Goal: Find specific page/section

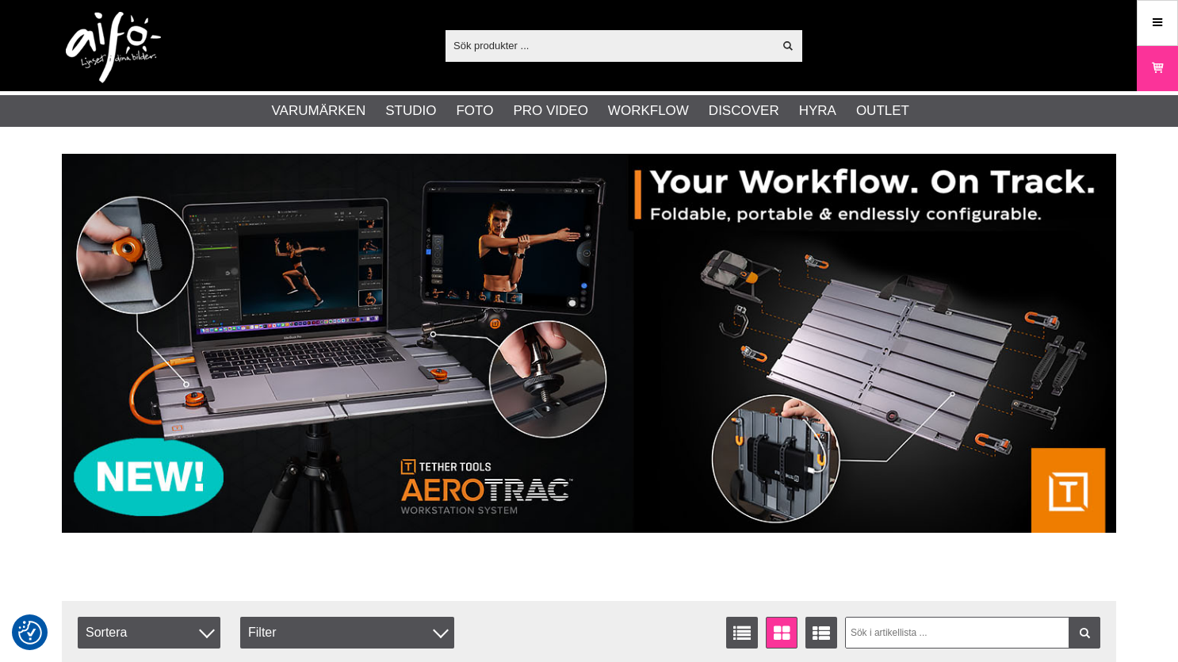
drag, startPoint x: 0, startPoint y: 0, endPoint x: 504, endPoint y: 52, distance: 506.7
click at [506, 51] on input "text" at bounding box center [608, 45] width 327 height 24
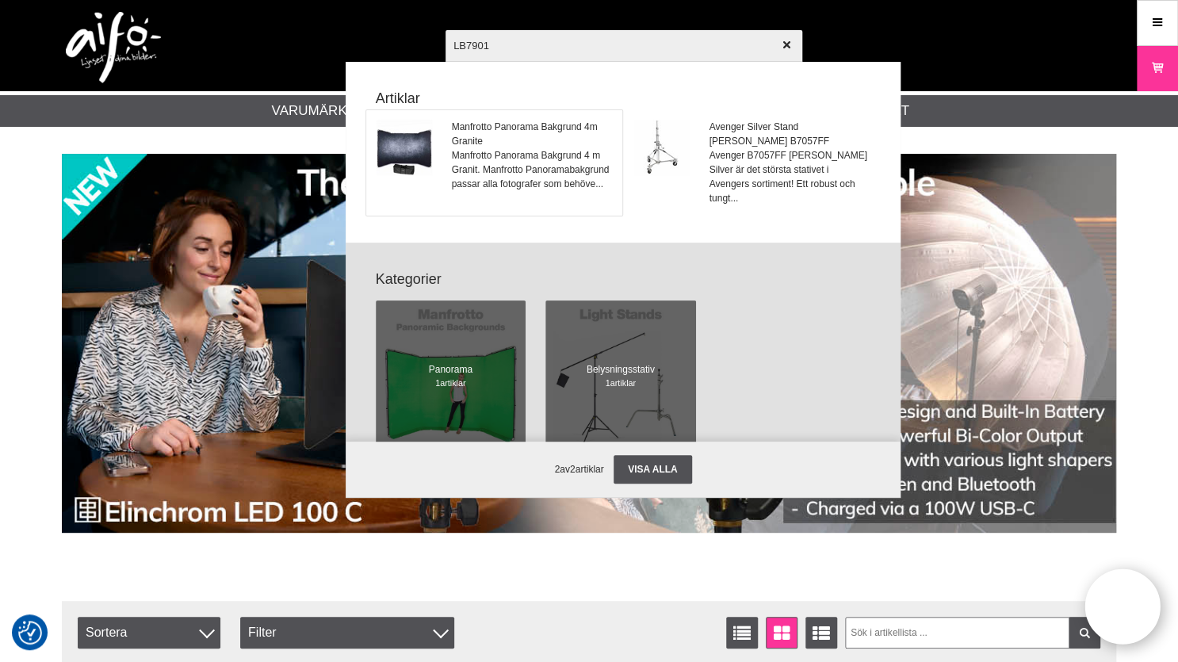
type input "LB7901"
click at [416, 148] on img at bounding box center [403, 147] width 55 height 55
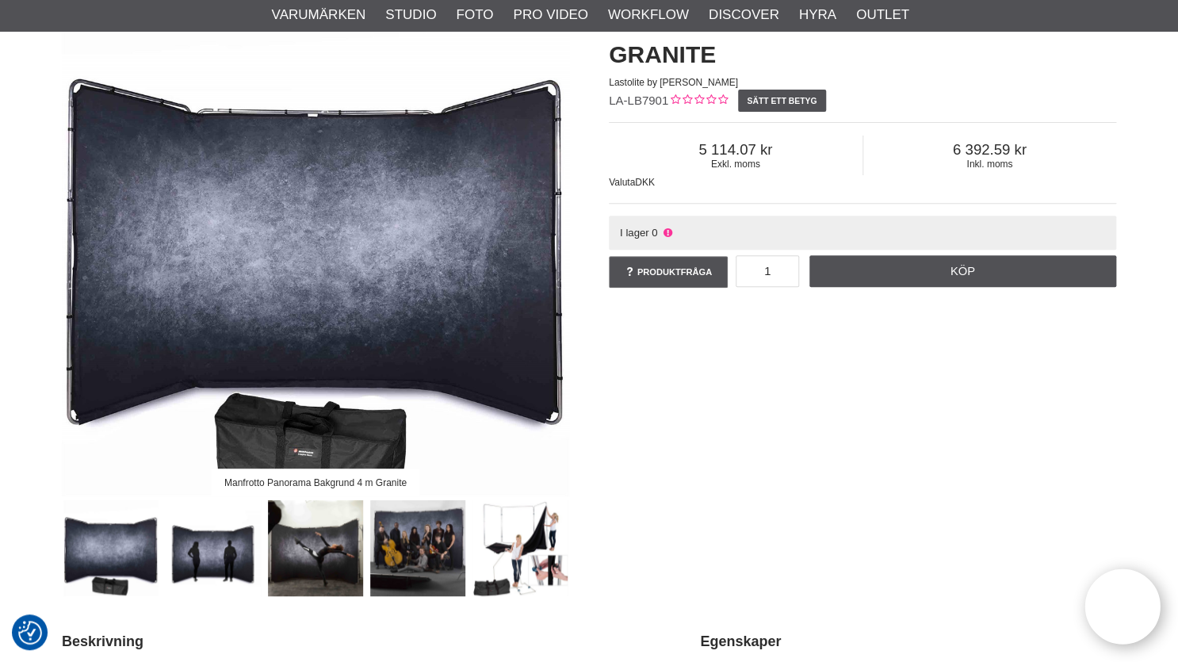
scroll to position [190, 0]
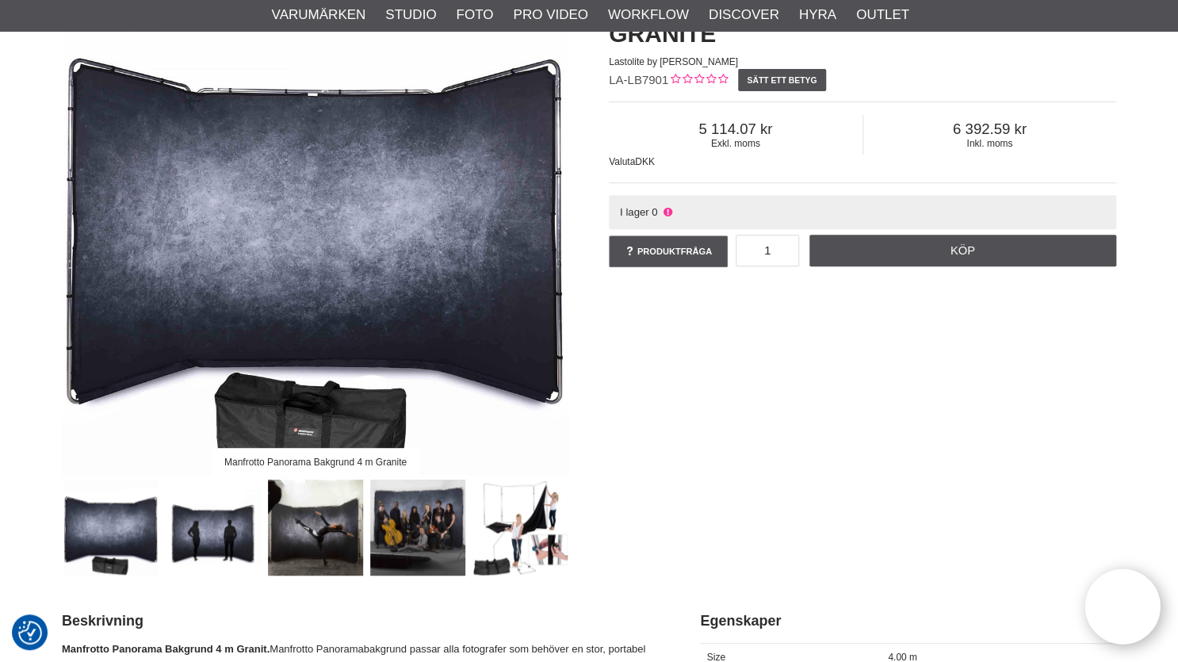
click at [548, 548] on img at bounding box center [520, 528] width 96 height 96
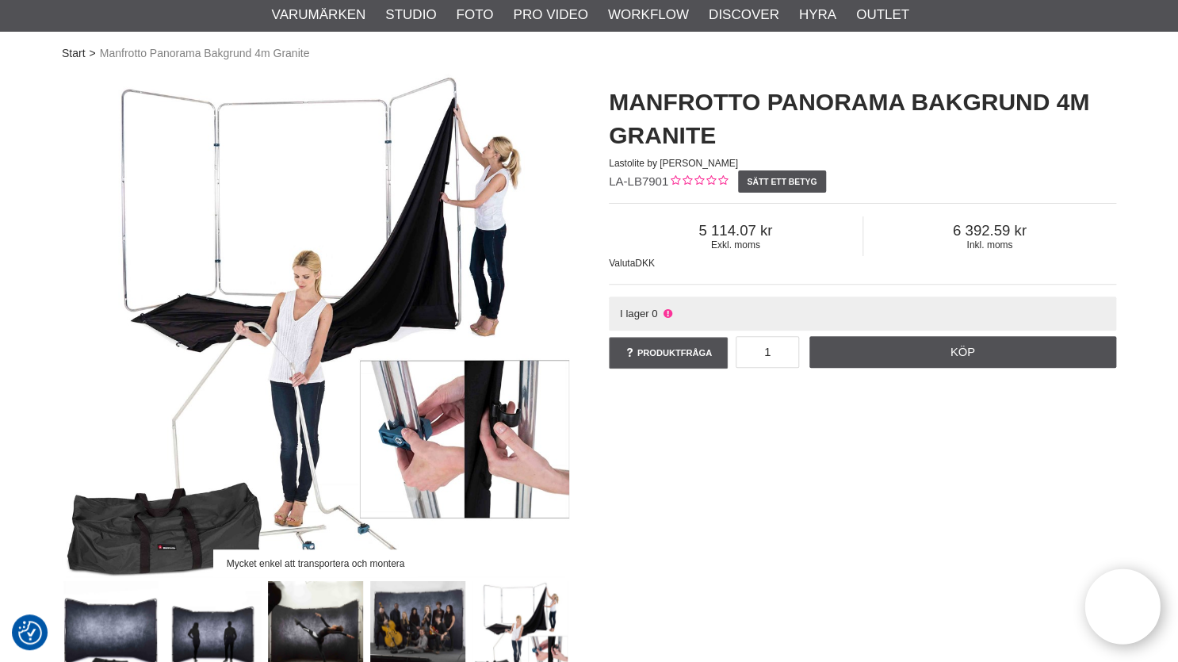
scroll to position [0, 0]
